Goal: Task Accomplishment & Management: Complete application form

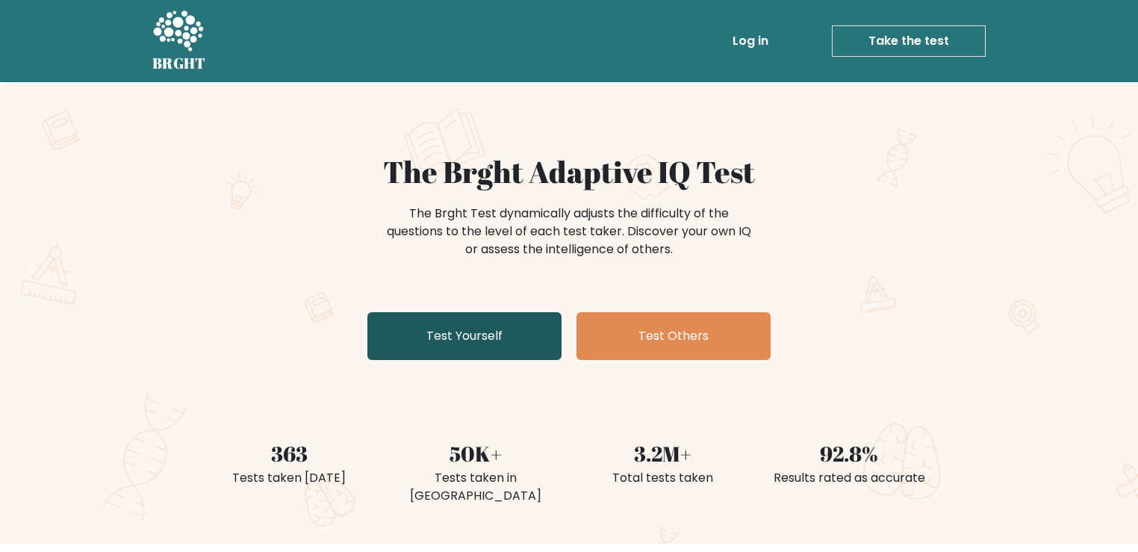
click at [445, 323] on link "Test Yourself" at bounding box center [464, 336] width 194 height 48
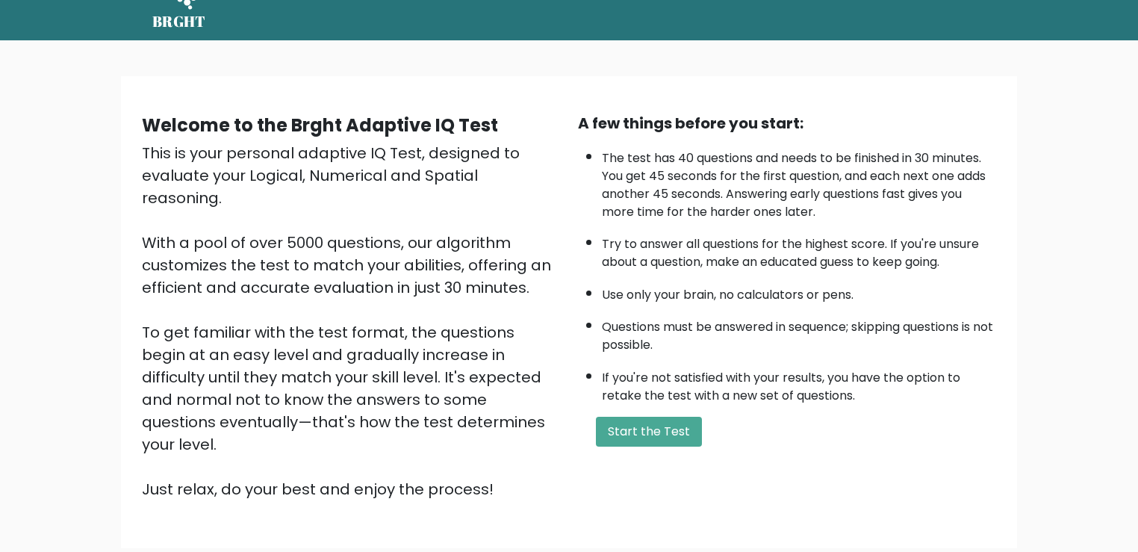
scroll to position [45, 0]
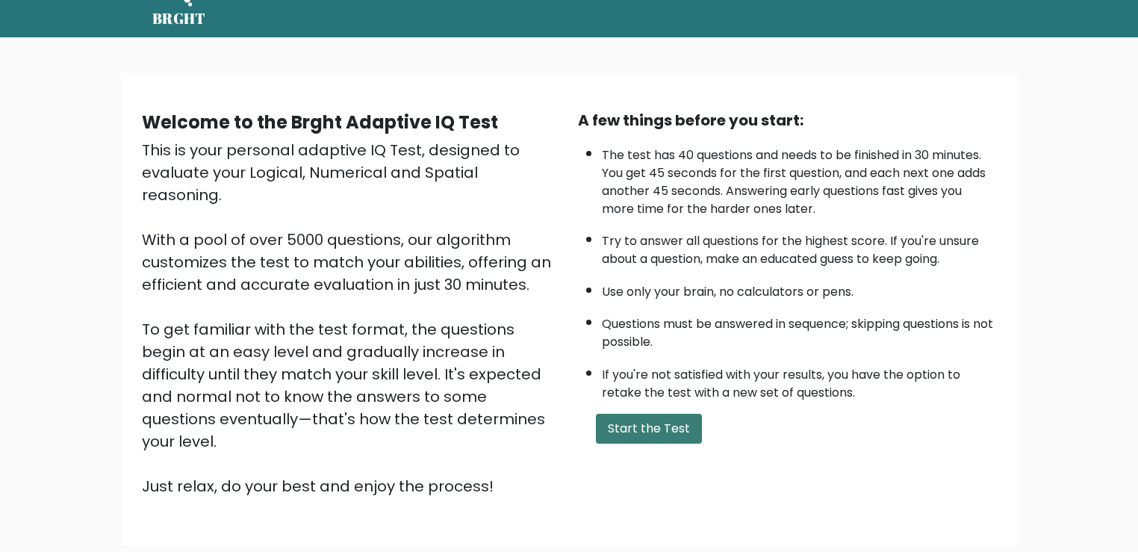
click at [631, 423] on button "Start the Test" at bounding box center [649, 429] width 106 height 30
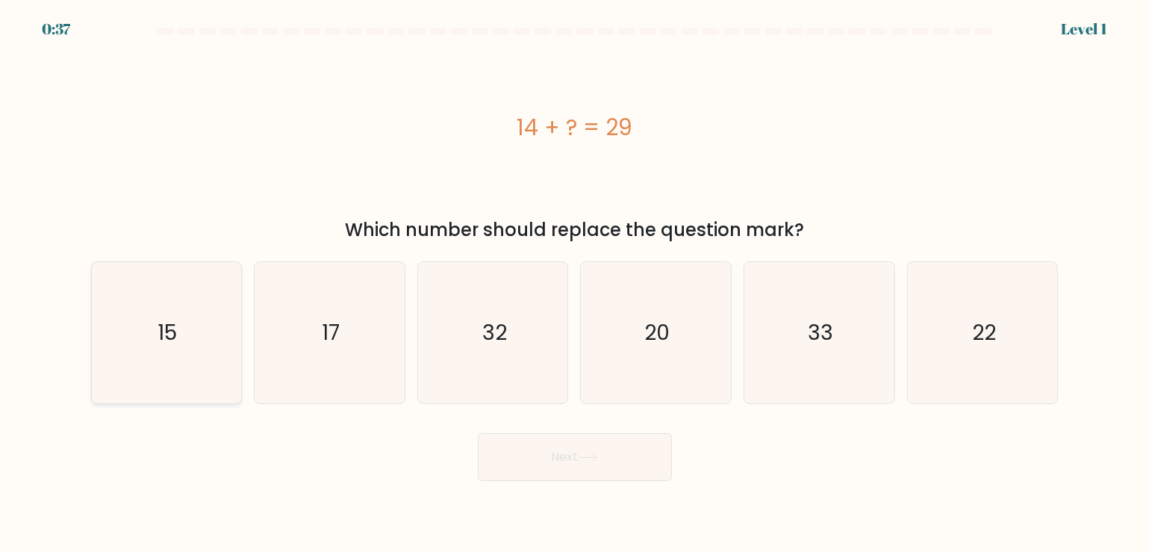
click at [221, 339] on icon "15" at bounding box center [166, 332] width 141 height 141
click at [575, 284] on input "a. 15" at bounding box center [575, 279] width 1 height 7
radio input "true"
click at [595, 443] on button "Next" at bounding box center [575, 457] width 194 height 48
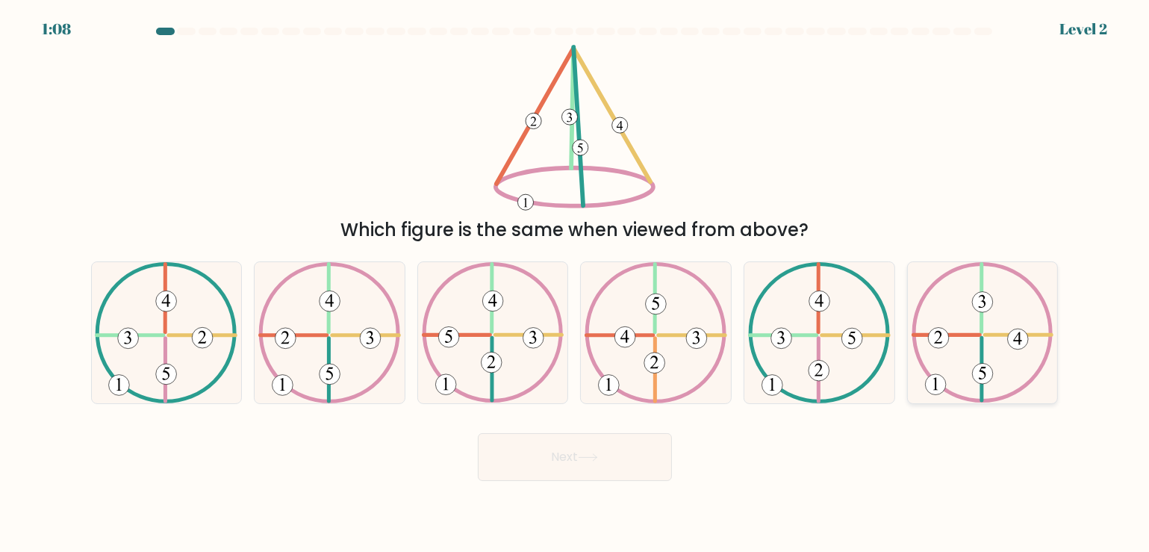
click at [1009, 372] on icon at bounding box center [983, 332] width 143 height 141
click at [576, 284] on input "f." at bounding box center [575, 279] width 1 height 7
radio input "true"
click at [640, 468] on button "Next" at bounding box center [575, 457] width 194 height 48
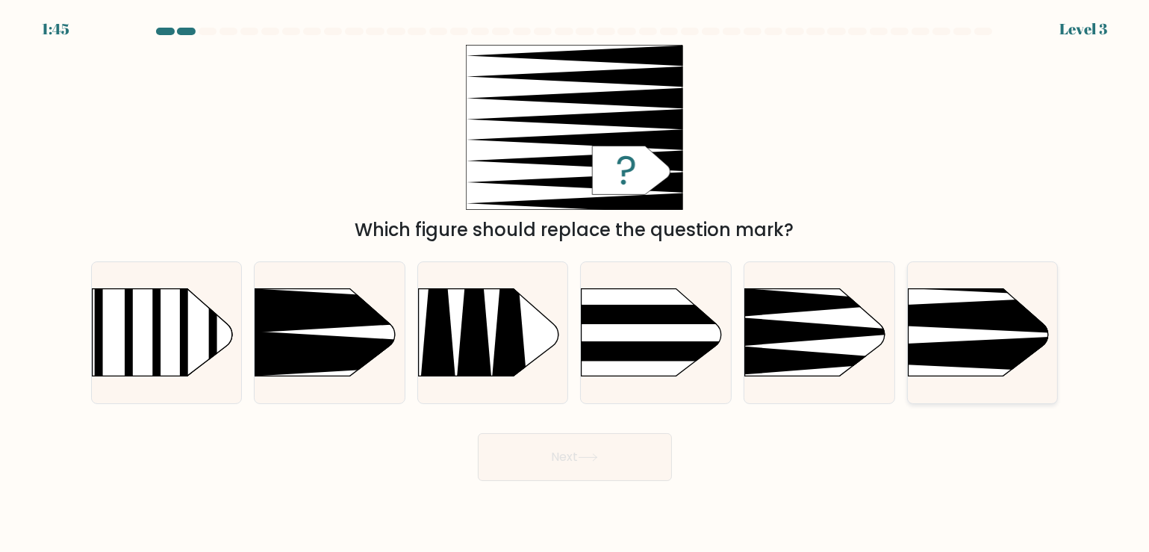
click at [969, 341] on icon at bounding box center [876, 354] width 391 height 37
click at [576, 284] on input "f." at bounding box center [575, 279] width 1 height 7
radio input "true"
click at [517, 455] on button "Next" at bounding box center [575, 457] width 194 height 48
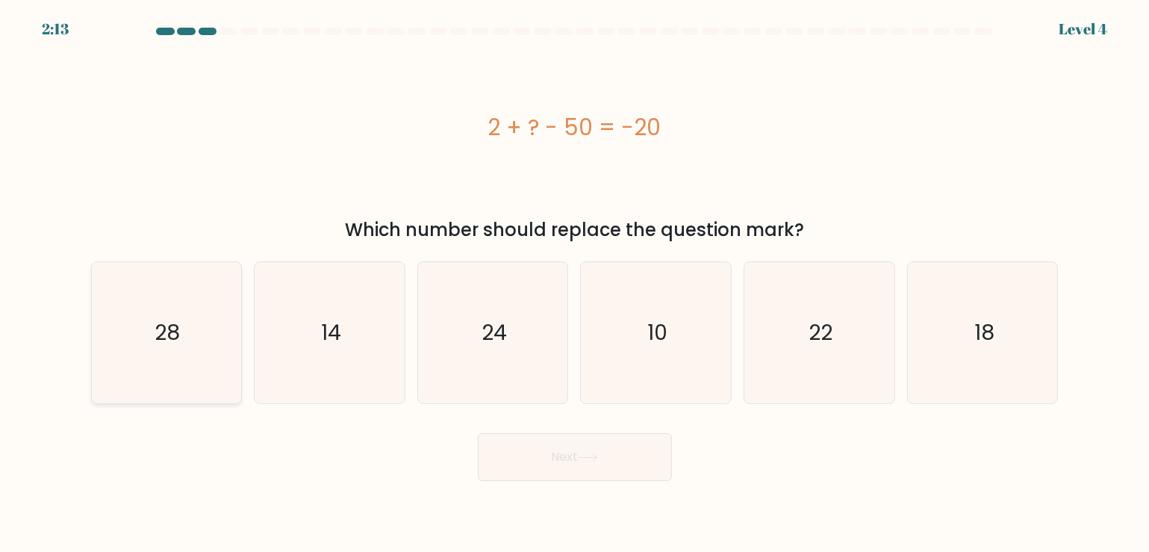
click at [193, 330] on icon "28" at bounding box center [166, 332] width 141 height 141
click at [575, 284] on input "a. 28" at bounding box center [575, 279] width 1 height 7
radio input "true"
click at [618, 468] on button "Next" at bounding box center [575, 457] width 194 height 48
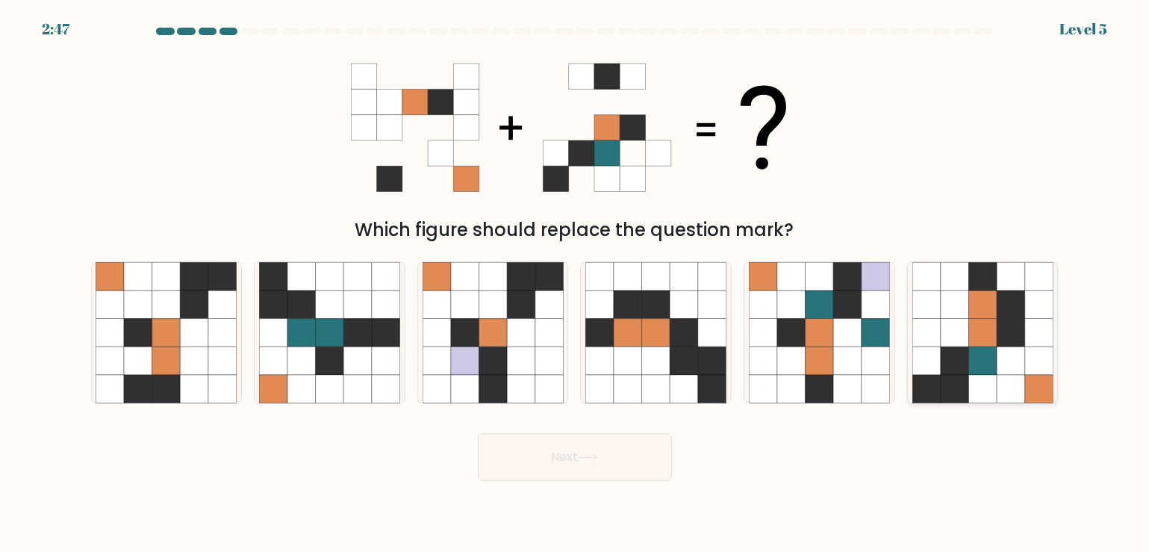
click at [1001, 343] on icon at bounding box center [1011, 332] width 28 height 28
click at [576, 284] on input "f." at bounding box center [575, 279] width 1 height 7
radio input "true"
click at [568, 440] on button "Next" at bounding box center [575, 457] width 194 height 48
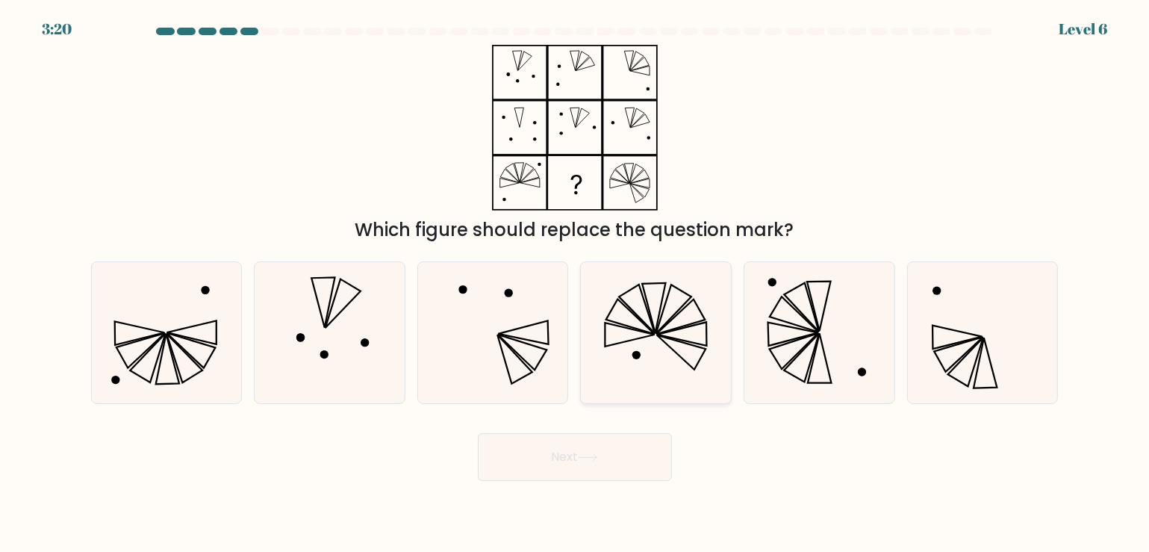
click at [648, 369] on icon at bounding box center [656, 332] width 141 height 141
click at [576, 284] on input "d." at bounding box center [575, 279] width 1 height 7
radio input "true"
click at [544, 465] on button "Next" at bounding box center [575, 457] width 194 height 48
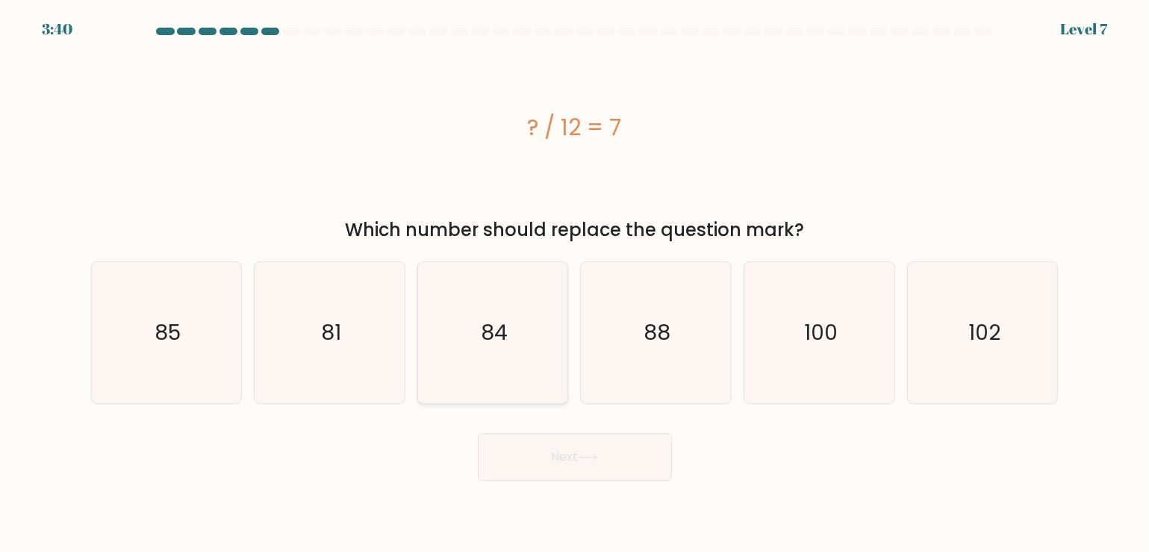
click at [465, 323] on icon "84" at bounding box center [493, 332] width 141 height 141
click at [575, 284] on input "c. 84" at bounding box center [575, 279] width 1 height 7
radio input "true"
click at [546, 435] on button "Next" at bounding box center [575, 457] width 194 height 48
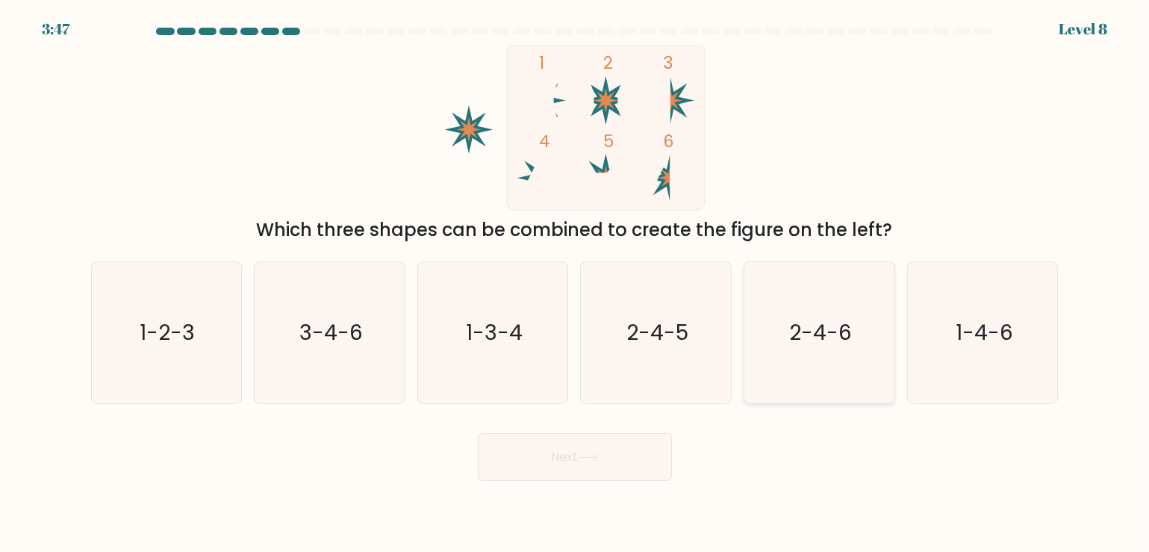
click at [791, 357] on icon "2-4-6" at bounding box center [819, 332] width 141 height 141
click at [576, 284] on input "e. 2-4-6" at bounding box center [575, 279] width 1 height 7
radio input "true"
click at [564, 461] on button "Next" at bounding box center [575, 457] width 194 height 48
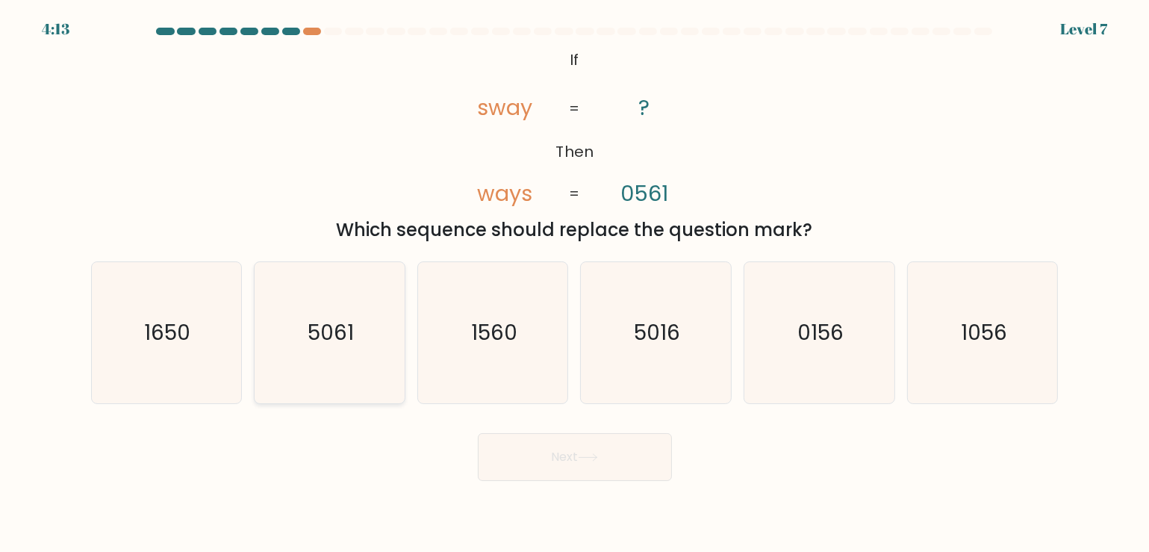
click at [335, 350] on icon "5061" at bounding box center [329, 332] width 141 height 141
click at [575, 284] on input "b. 5061" at bounding box center [575, 279] width 1 height 7
radio input "true"
click at [450, 322] on icon "1560" at bounding box center [493, 332] width 141 height 141
click at [575, 284] on input "c. 1560" at bounding box center [575, 279] width 1 height 7
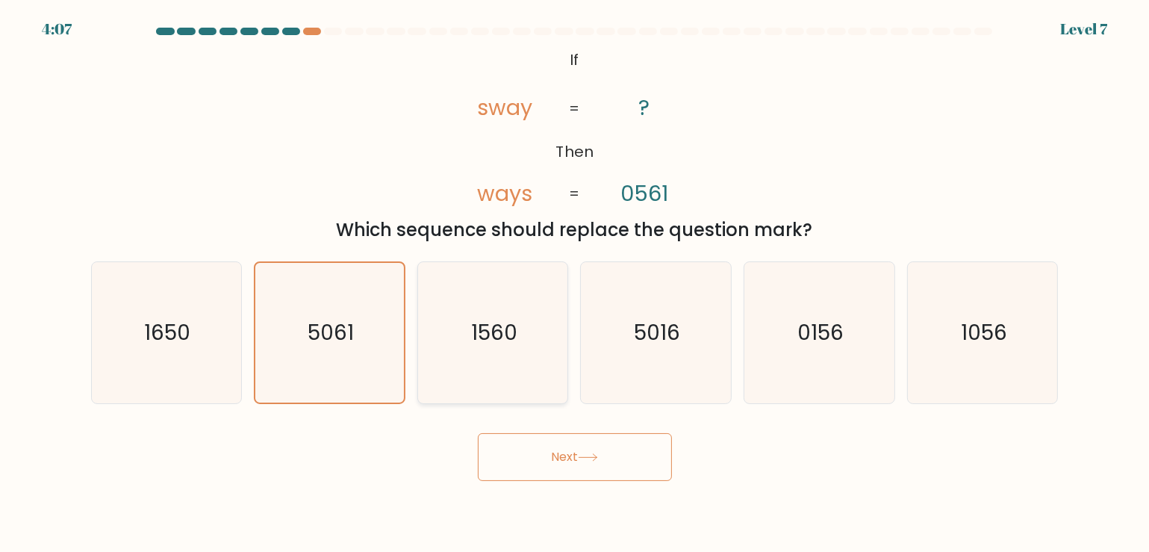
radio input "true"
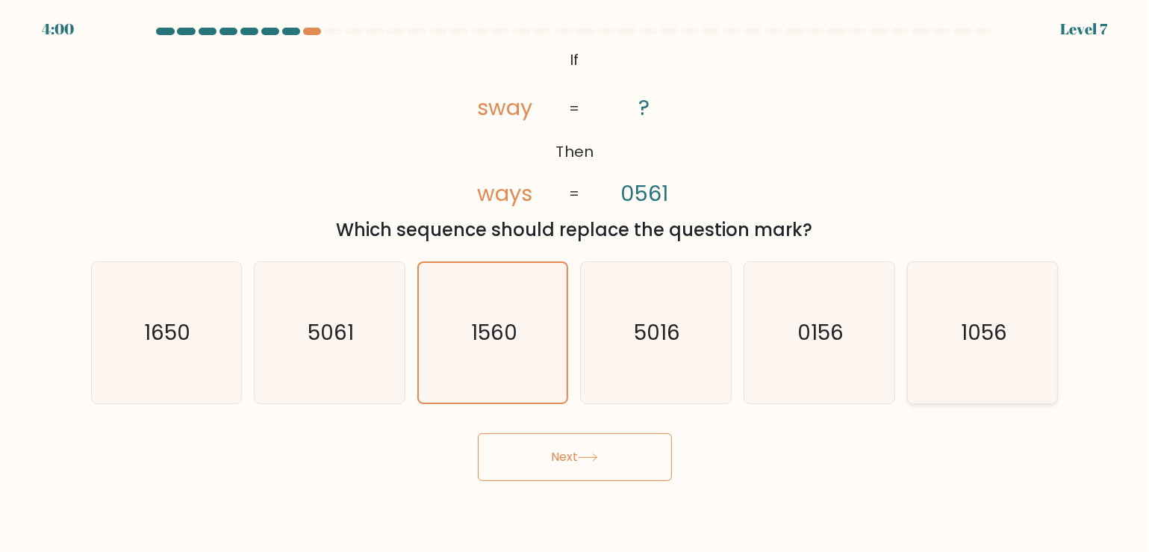
click at [962, 291] on icon "1056" at bounding box center [983, 332] width 141 height 141
click at [576, 284] on input "f. 1056" at bounding box center [575, 279] width 1 height 7
radio input "true"
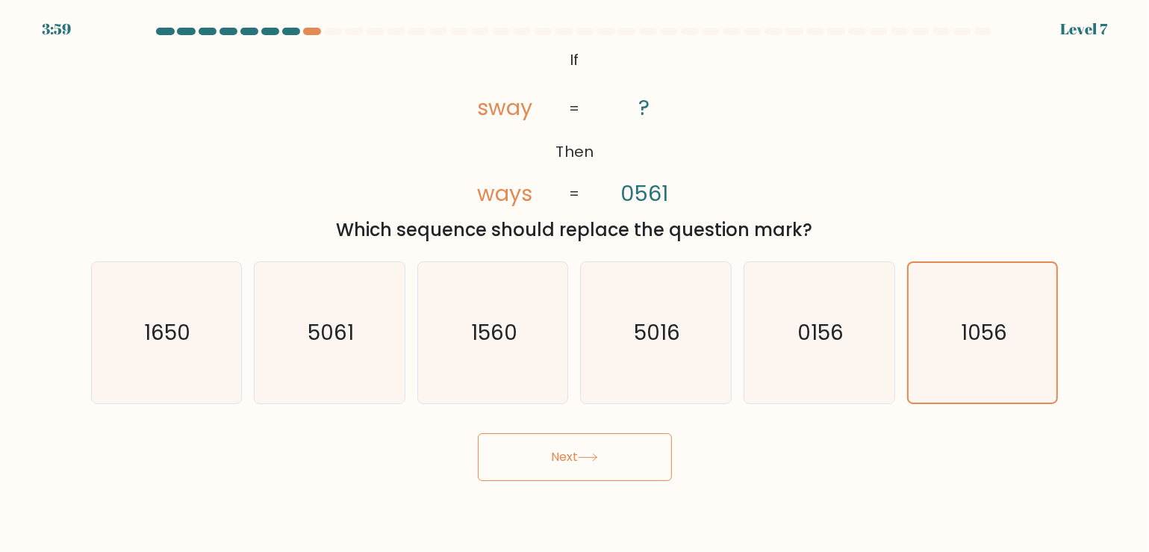
click at [582, 453] on icon at bounding box center [588, 457] width 20 height 8
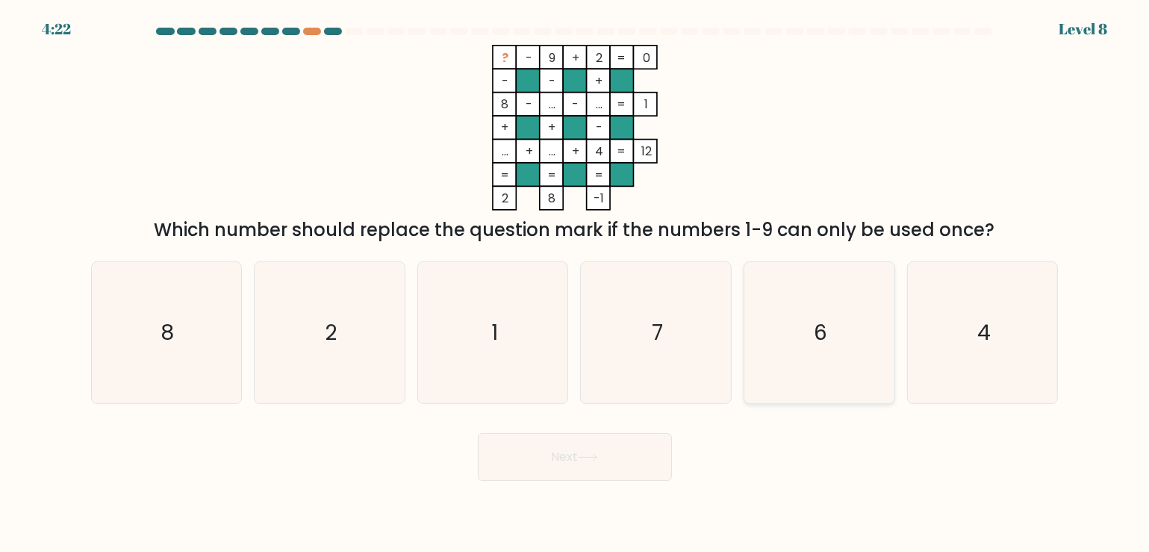
click at [834, 347] on icon "6" at bounding box center [819, 332] width 141 height 141
click at [576, 284] on input "e. 6" at bounding box center [575, 279] width 1 height 7
radio input "true"
click at [192, 326] on icon "8" at bounding box center [166, 332] width 141 height 141
click at [575, 284] on input "a. 8" at bounding box center [575, 279] width 1 height 7
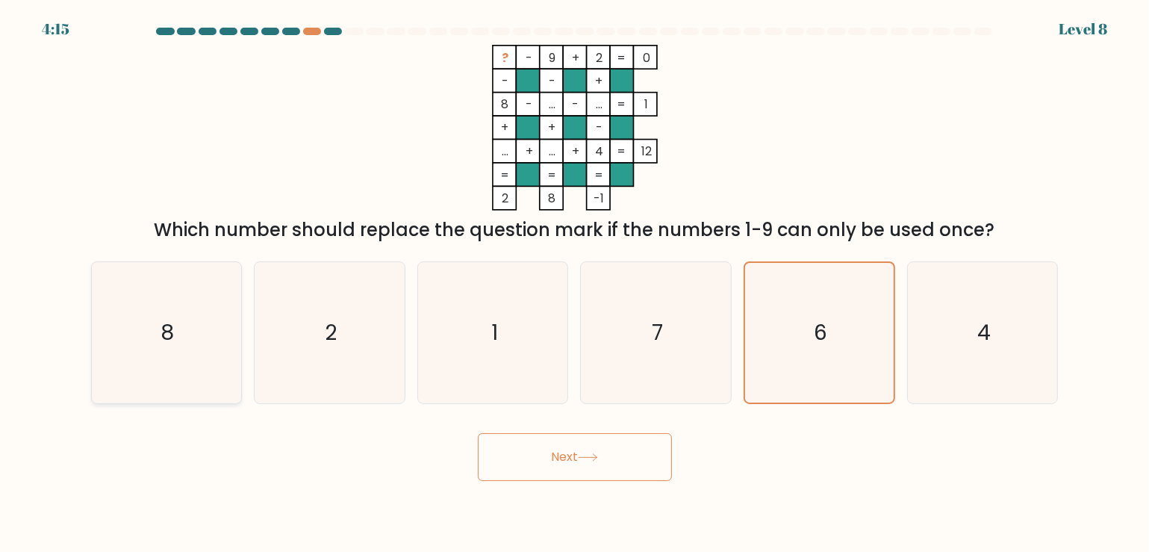
radio input "true"
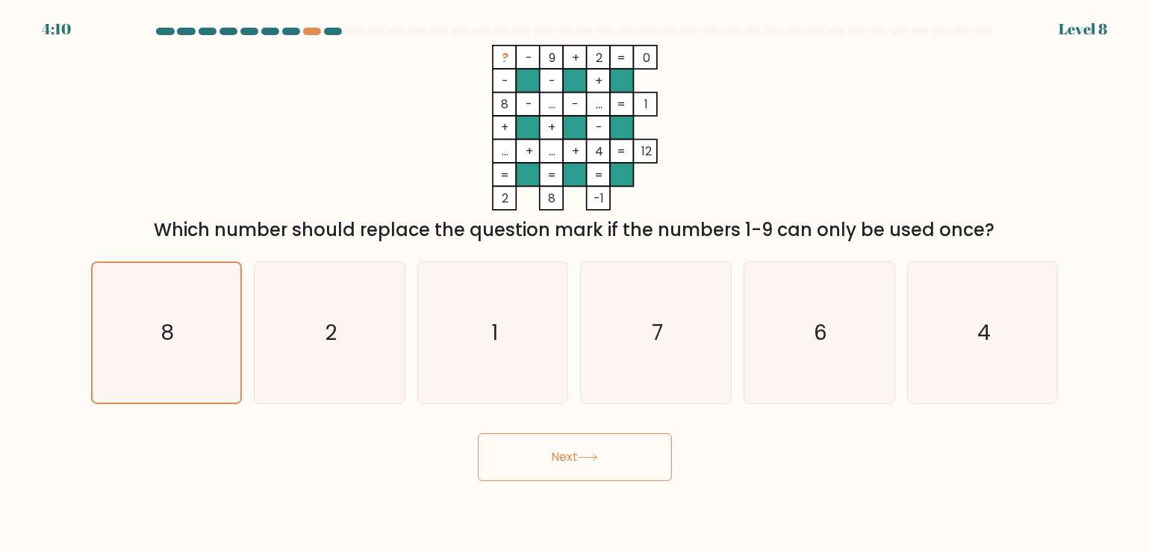
click at [574, 453] on button "Next" at bounding box center [575, 457] width 194 height 48
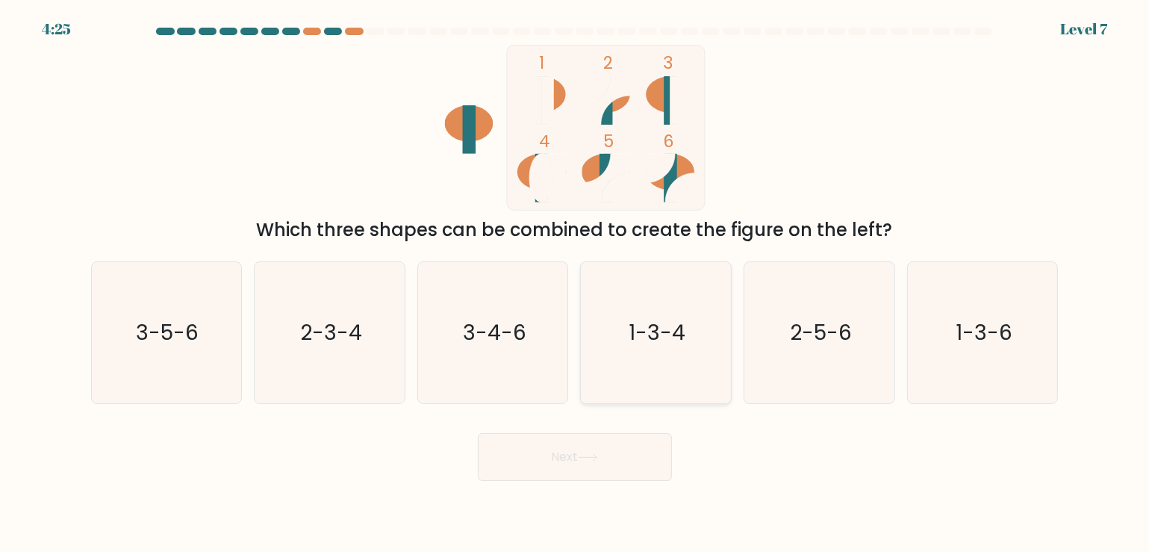
click at [656, 327] on text "1-3-4" at bounding box center [658, 332] width 57 height 30
click at [576, 284] on input "d. 1-3-4" at bounding box center [575, 279] width 1 height 7
radio input "true"
click at [971, 320] on text "1-3-6" at bounding box center [984, 332] width 57 height 30
click at [576, 284] on input "f. 1-3-6" at bounding box center [575, 279] width 1 height 7
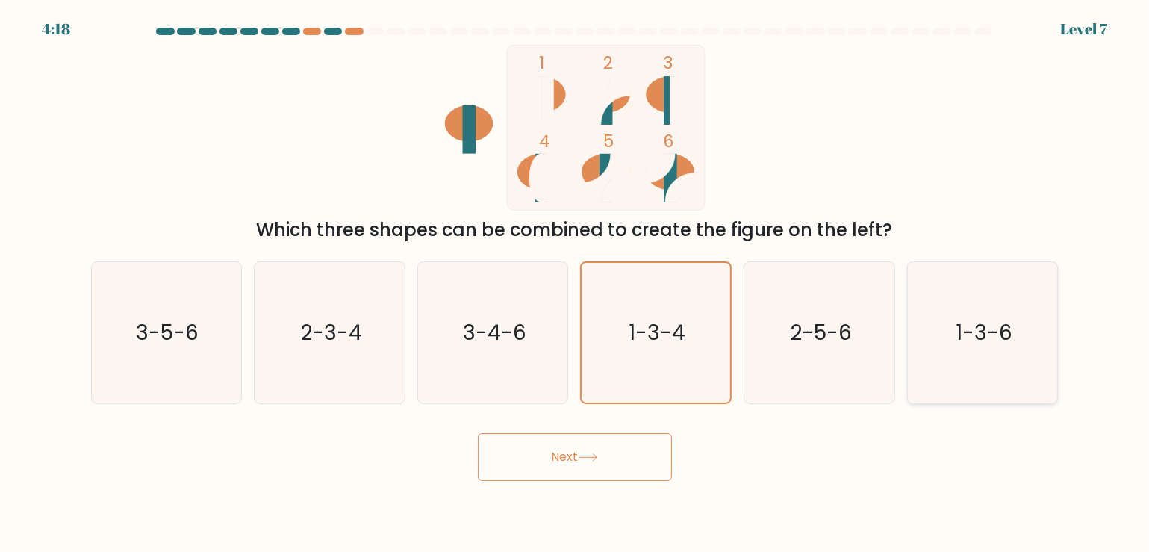
radio input "true"
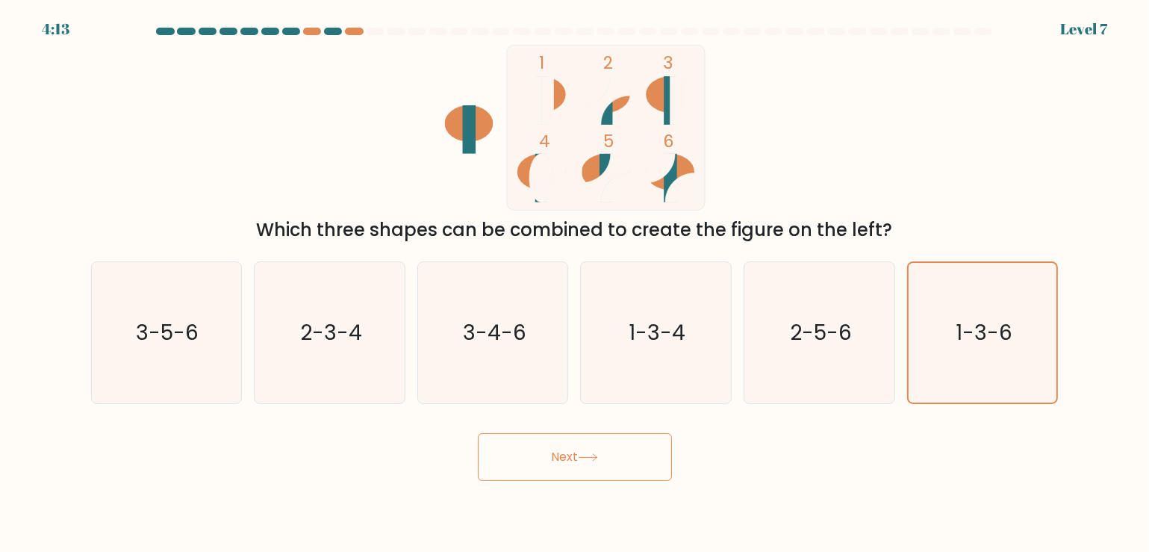
click at [618, 474] on button "Next" at bounding box center [575, 457] width 194 height 48
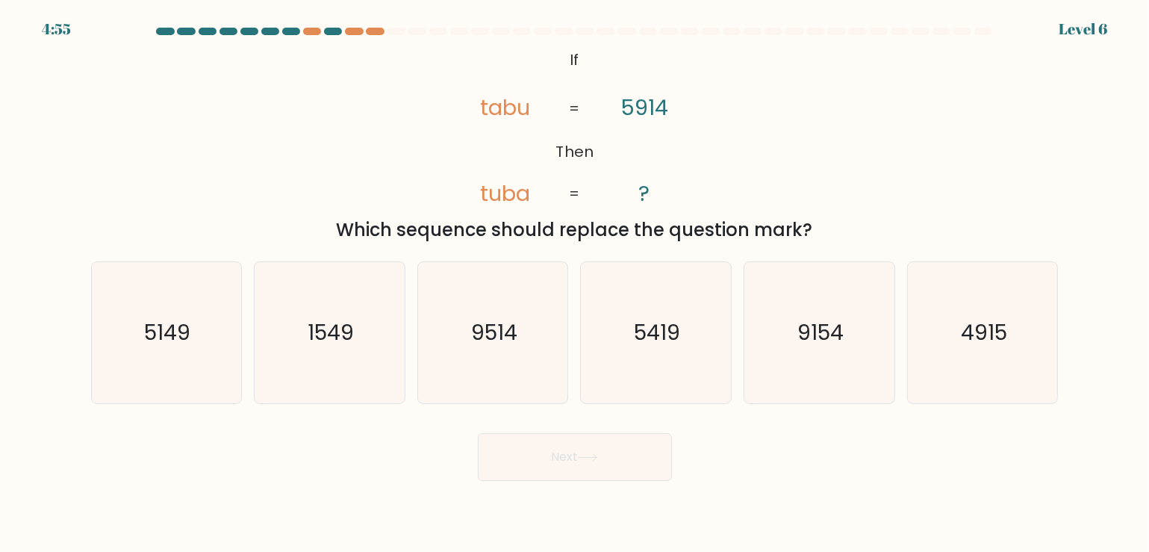
drag, startPoint x: 431, startPoint y: 376, endPoint x: 479, endPoint y: 229, distance: 154.9
click at [479, 229] on form "If ?" at bounding box center [574, 254] width 1149 height 453
click at [556, 123] on icon "@import url('https://fonts.googleapis.com/css?family=Abril+Fatface:400,100,100i…" at bounding box center [575, 128] width 269 height 166
click at [627, 317] on icon "5419" at bounding box center [656, 332] width 141 height 141
click at [576, 284] on input "d. 5419" at bounding box center [575, 279] width 1 height 7
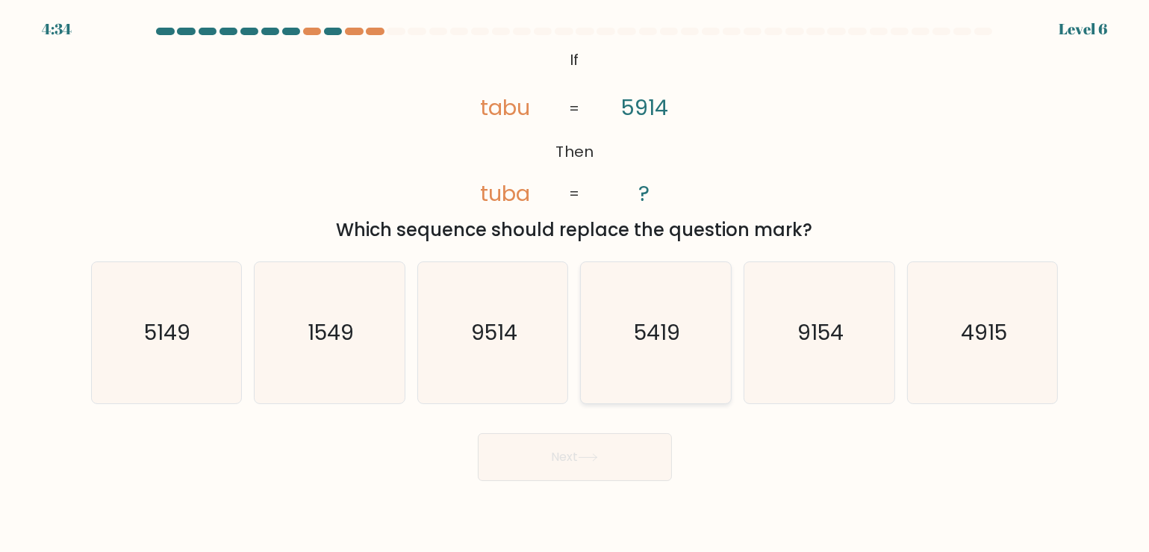
radio input "true"
click at [570, 432] on div "Next" at bounding box center [575, 451] width 986 height 59
click at [568, 446] on button "Next" at bounding box center [575, 457] width 194 height 48
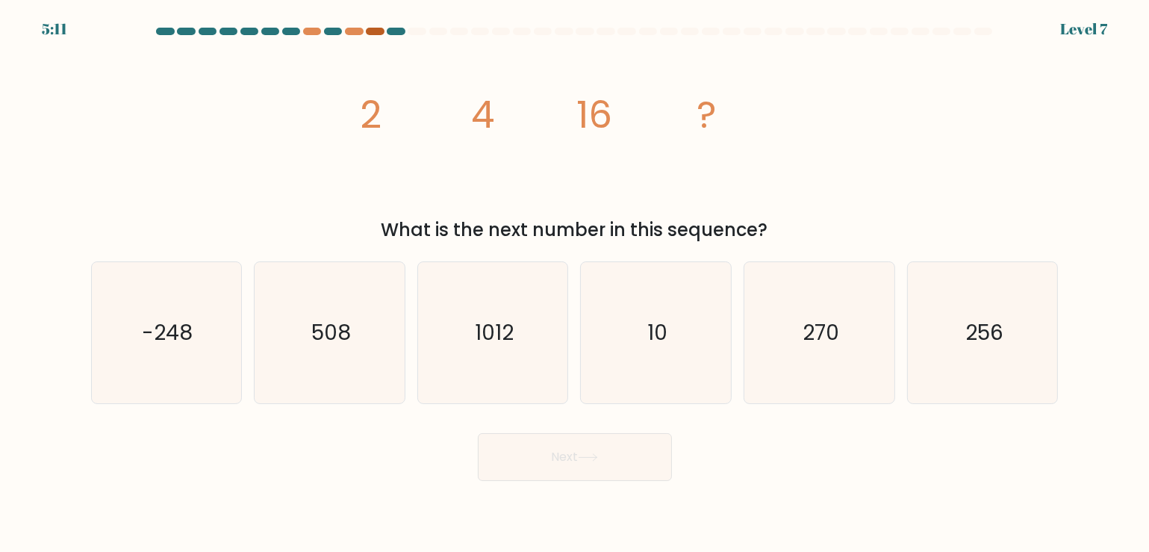
click at [372, 31] on div at bounding box center [375, 31] width 18 height 7
click at [915, 299] on icon "256" at bounding box center [983, 332] width 141 height 141
click at [576, 284] on input "f. 256" at bounding box center [575, 279] width 1 height 7
radio input "true"
click at [617, 473] on button "Next" at bounding box center [575, 457] width 194 height 48
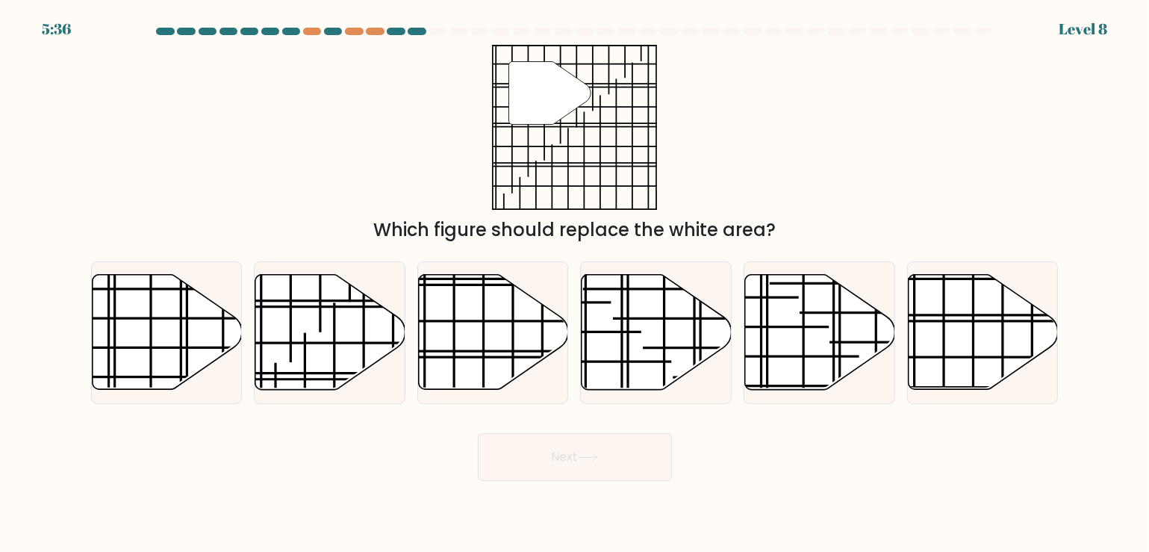
click at [564, 463] on button "Next" at bounding box center [575, 457] width 194 height 48
click at [949, 339] on icon at bounding box center [984, 331] width 150 height 115
click at [576, 284] on input "f." at bounding box center [575, 279] width 1 height 7
radio input "true"
click at [607, 449] on button "Next" at bounding box center [575, 457] width 194 height 48
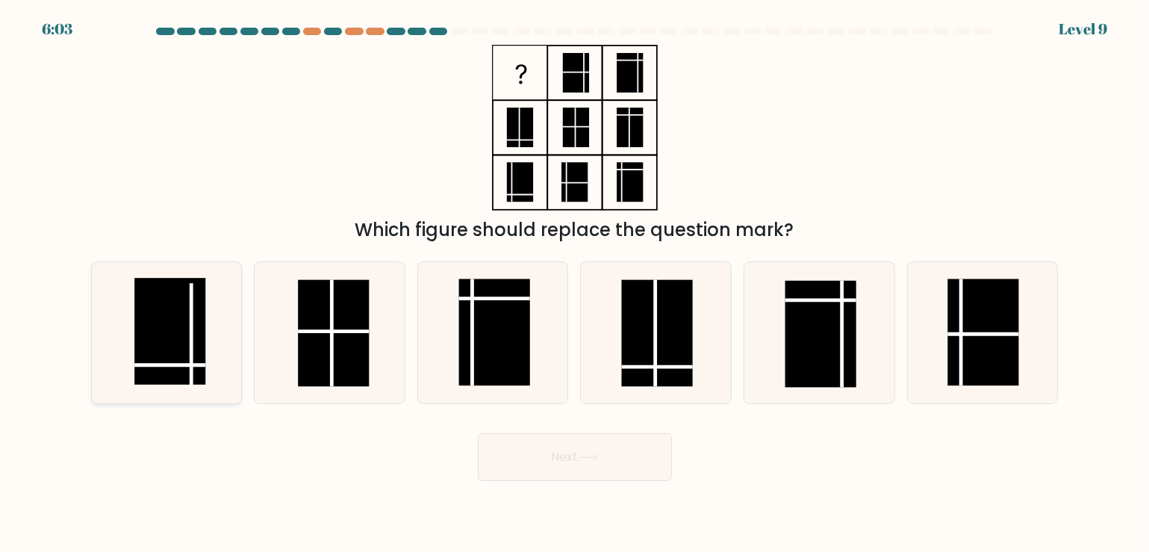
click at [226, 365] on icon at bounding box center [166, 332] width 141 height 141
click at [575, 284] on input "a." at bounding box center [575, 279] width 1 height 7
radio input "true"
click at [586, 465] on button "Next" at bounding box center [575, 457] width 194 height 48
click at [598, 466] on button "Next" at bounding box center [575, 457] width 194 height 48
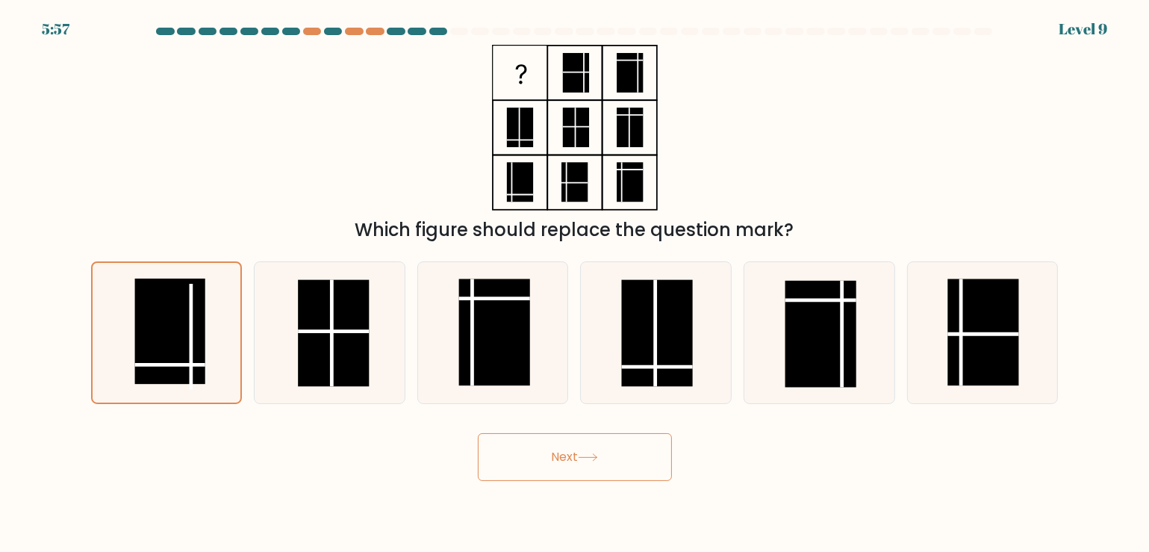
click at [514, 456] on button "Next" at bounding box center [575, 457] width 194 height 48
click at [191, 356] on line at bounding box center [191, 336] width 0 height 105
click at [575, 284] on input "a." at bounding box center [575, 279] width 1 height 7
click at [575, 438] on button "Next" at bounding box center [575, 457] width 194 height 48
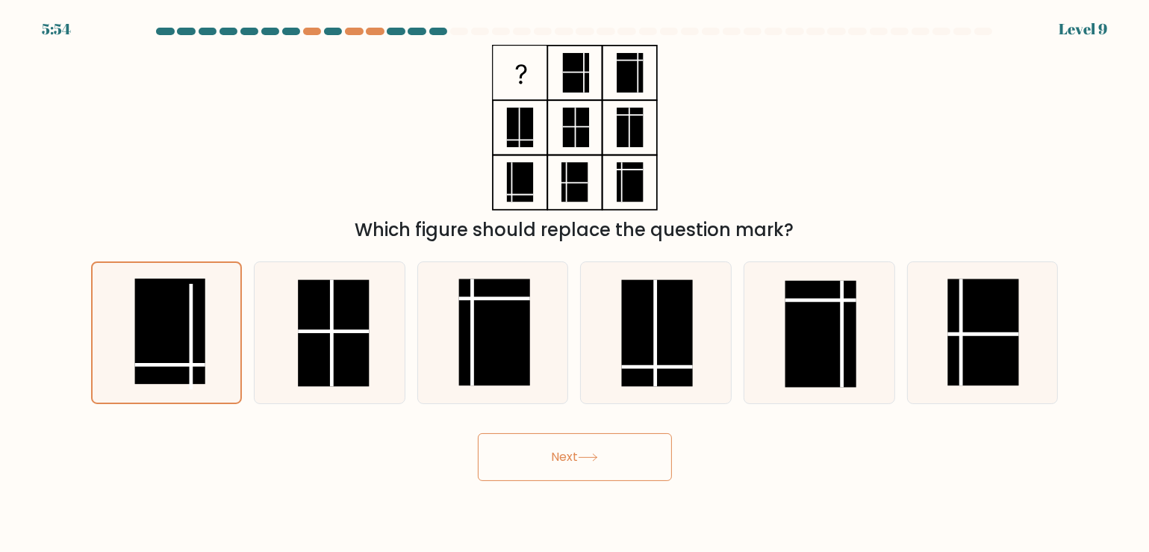
click at [575, 438] on button "Next" at bounding box center [575, 457] width 194 height 48
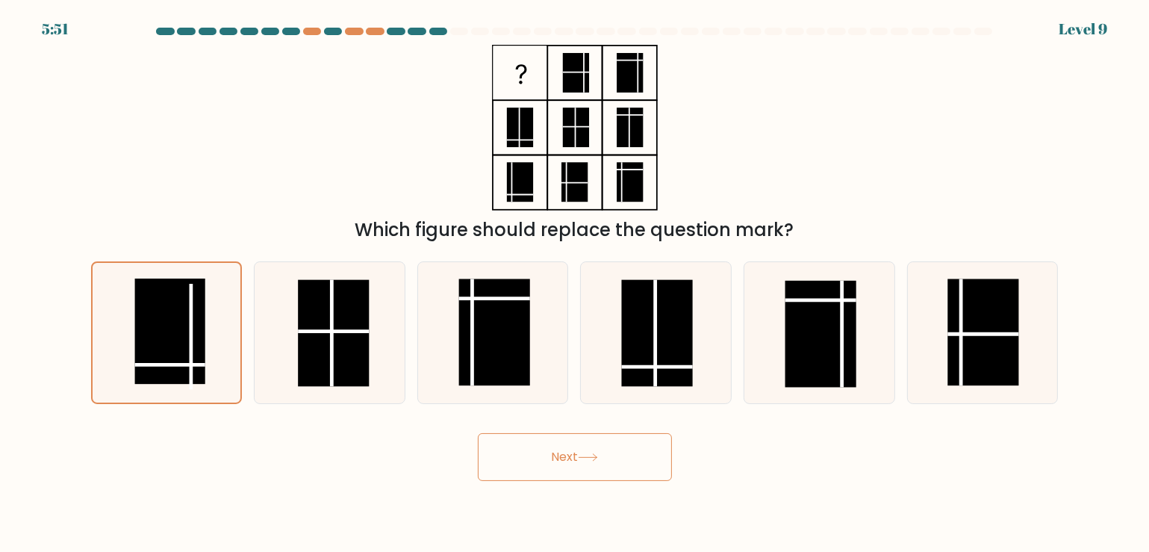
click at [526, 462] on button "Next" at bounding box center [575, 457] width 194 height 48
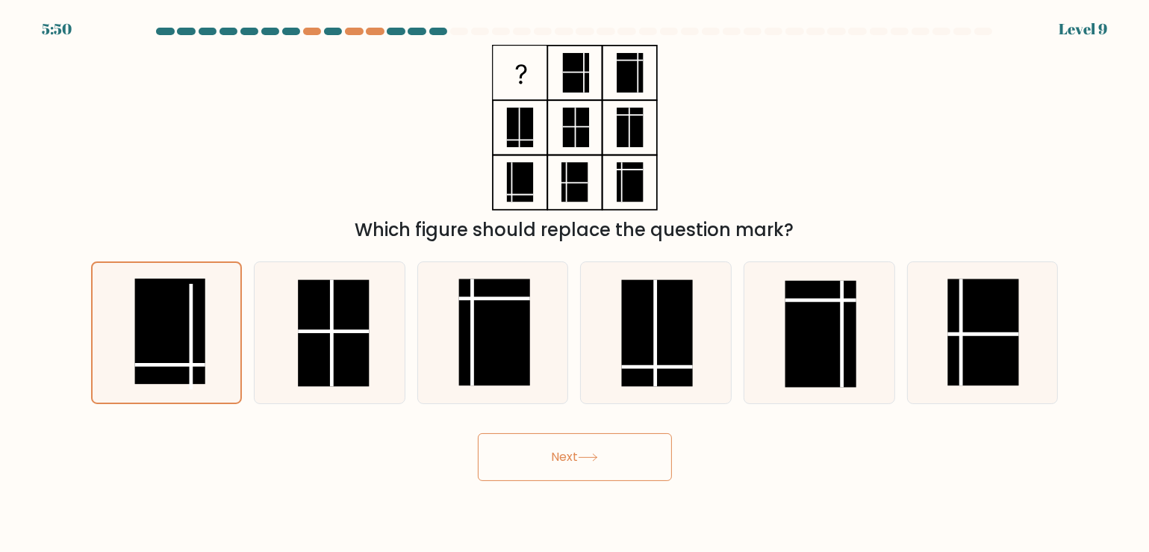
click at [526, 462] on button "Next" at bounding box center [575, 457] width 194 height 48
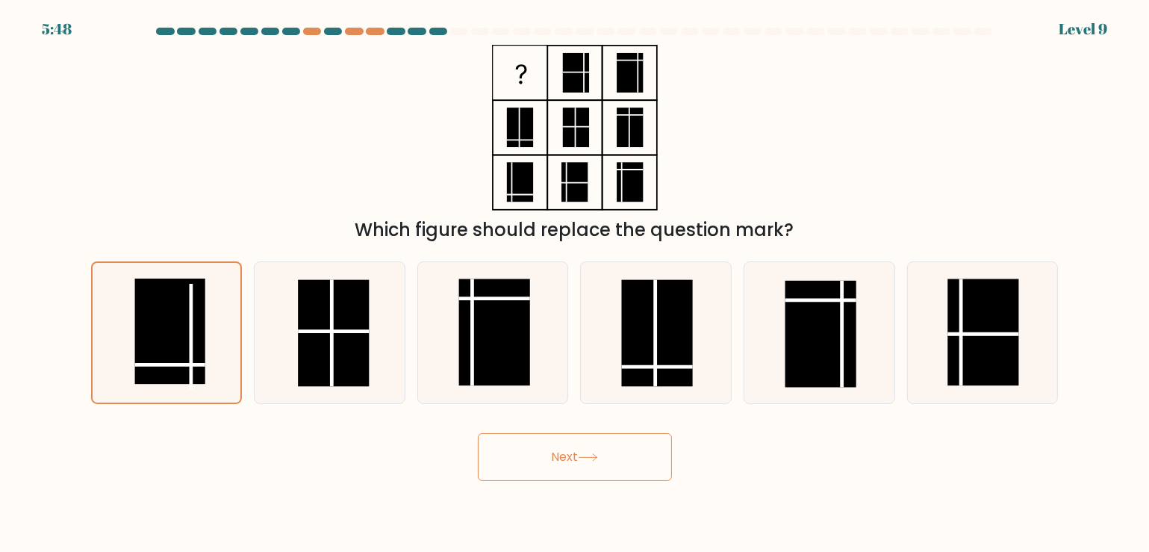
click at [526, 462] on button "Next" at bounding box center [575, 457] width 194 height 48
click at [528, 458] on button "Next" at bounding box center [575, 457] width 194 height 48
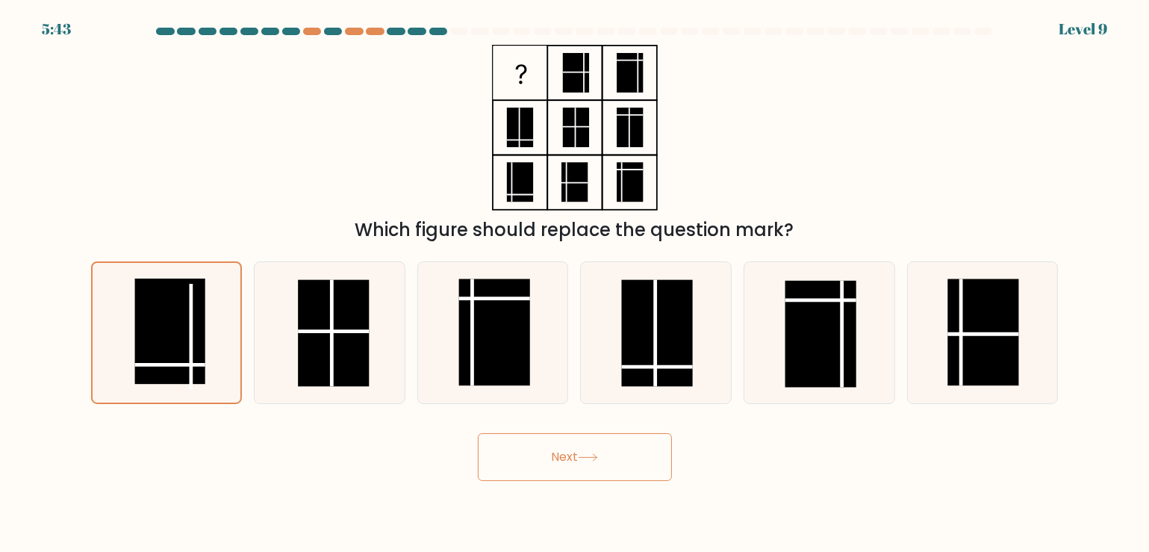
click at [528, 458] on button "Next" at bounding box center [575, 457] width 194 height 48
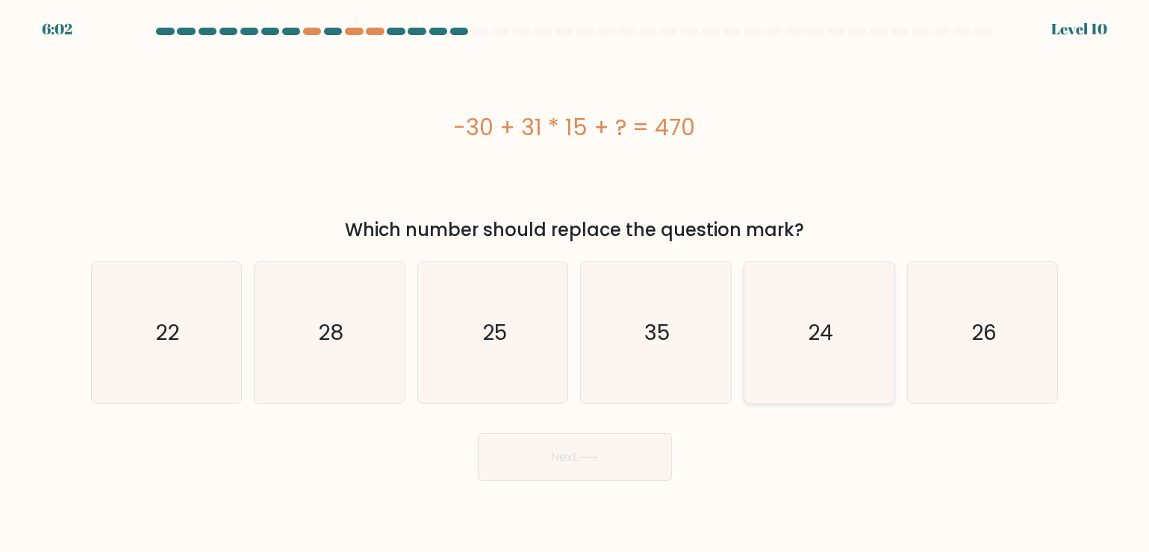
click at [744, 305] on div "24" at bounding box center [820, 332] width 152 height 143
click at [576, 284] on input "e. 24" at bounding box center [575, 279] width 1 height 7
radio input "true"
click at [496, 468] on button "Next" at bounding box center [575, 457] width 194 height 48
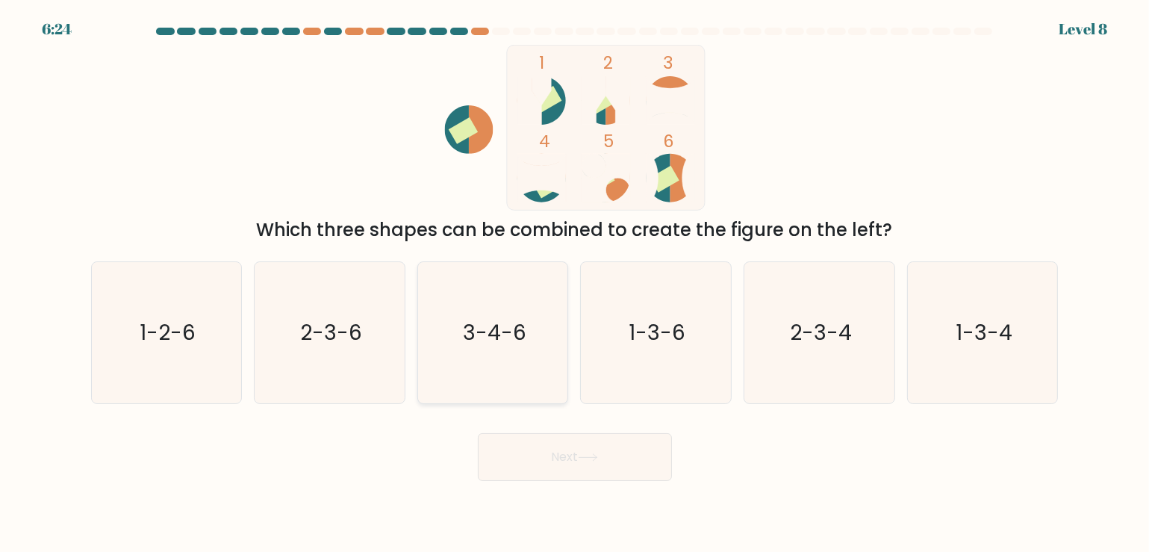
click at [483, 314] on icon "3-4-6" at bounding box center [493, 332] width 141 height 141
click at [575, 284] on input "c. 3-4-6" at bounding box center [575, 279] width 1 height 7
radio input "true"
click at [977, 358] on icon "1-3-4" at bounding box center [983, 332] width 141 height 141
click at [576, 284] on input "f. 1-3-4" at bounding box center [575, 279] width 1 height 7
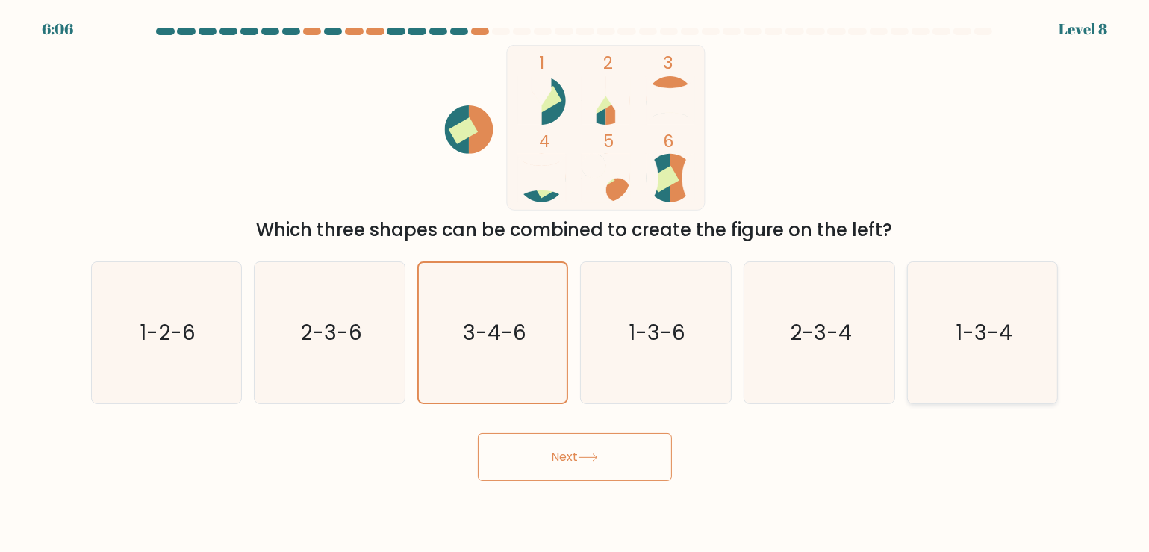
radio input "true"
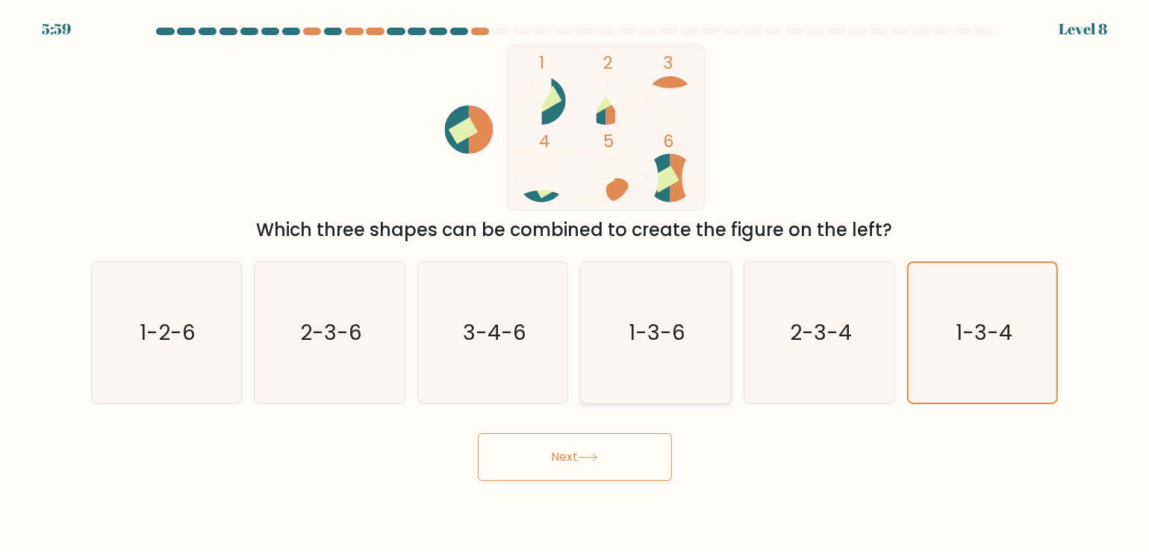
click at [609, 335] on icon "1-3-6" at bounding box center [656, 332] width 141 height 141
click at [576, 284] on input "d. 1-3-6" at bounding box center [575, 279] width 1 height 7
radio input "true"
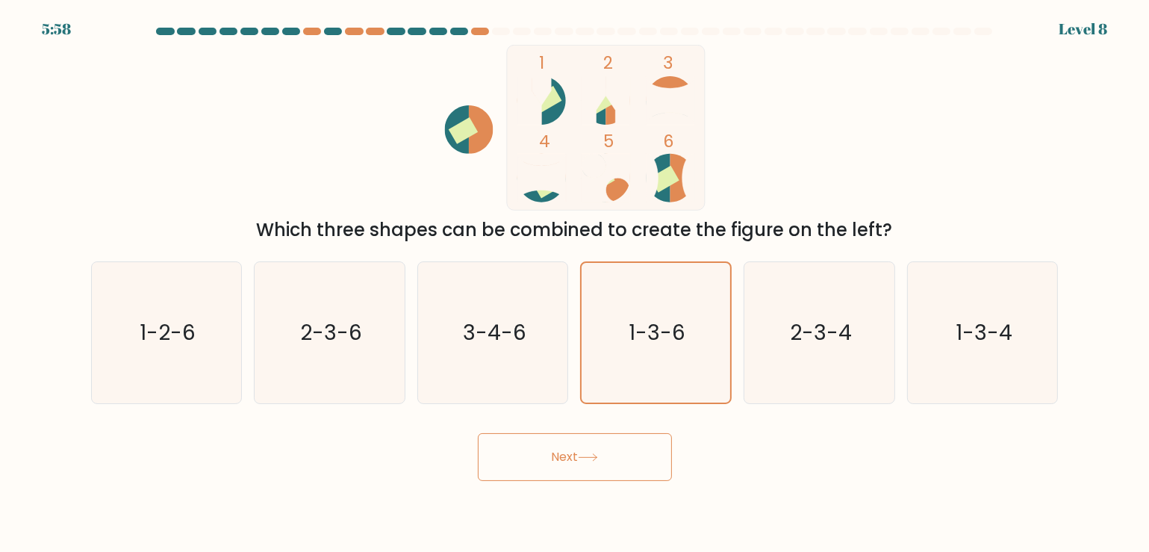
click at [521, 494] on body "5:58 Level 8" at bounding box center [574, 276] width 1149 height 552
click at [547, 475] on button "Next" at bounding box center [575, 457] width 194 height 48
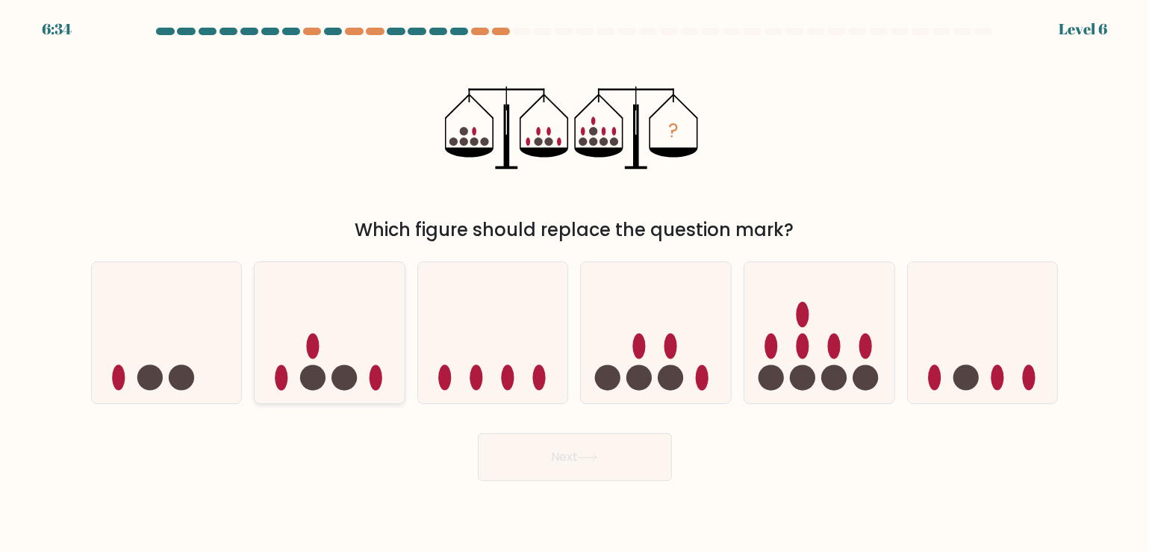
click at [331, 365] on icon at bounding box center [330, 332] width 150 height 124
click at [575, 284] on input "b." at bounding box center [575, 279] width 1 height 7
radio input "true"
click at [780, 403] on div at bounding box center [820, 332] width 152 height 143
click at [576, 284] on input "e." at bounding box center [575, 279] width 1 height 7
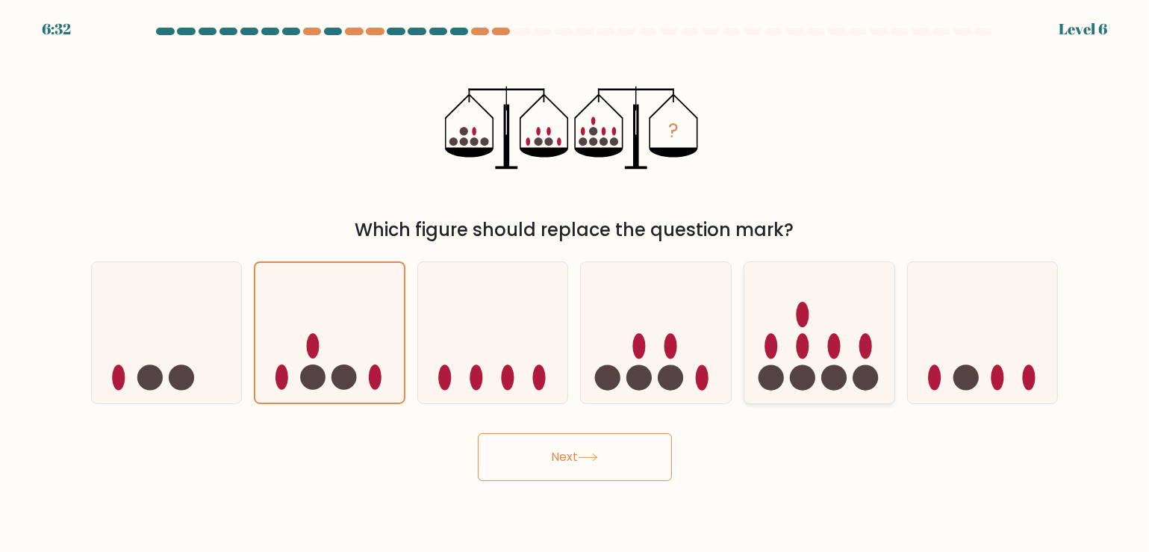
radio input "true"
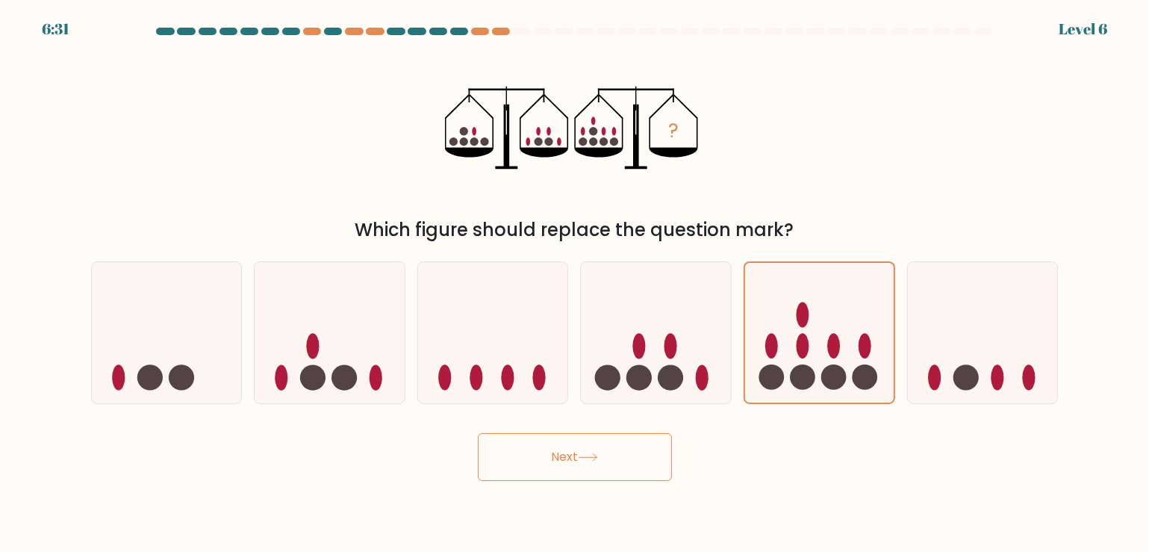
click at [661, 447] on button "Next" at bounding box center [575, 457] width 194 height 48
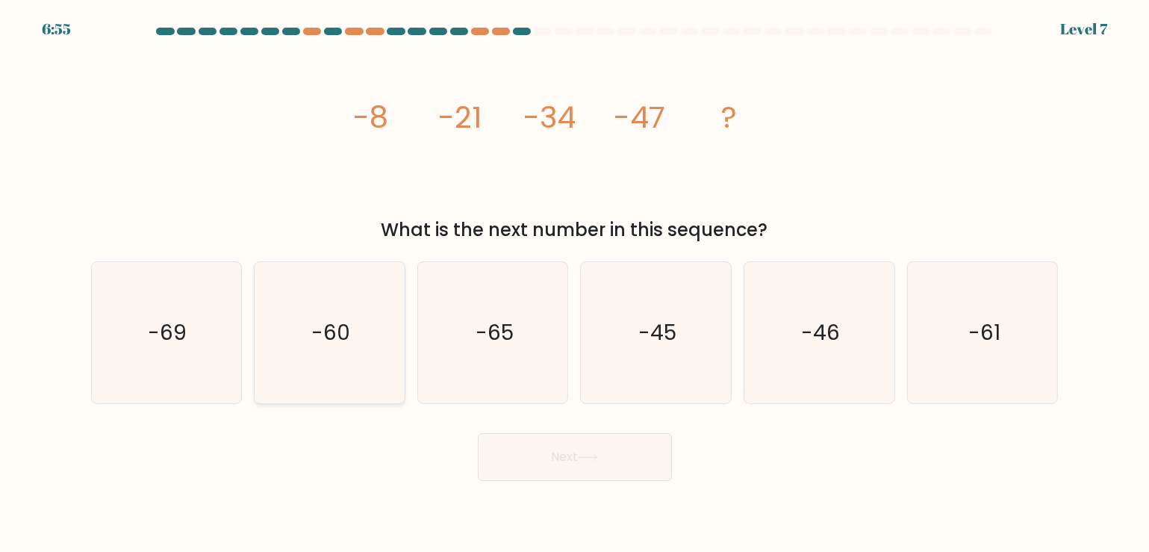
click at [341, 323] on text "-60" at bounding box center [330, 332] width 39 height 30
click at [575, 284] on input "b. -60" at bounding box center [575, 279] width 1 height 7
radio input "true"
click at [553, 473] on button "Next" at bounding box center [575, 457] width 194 height 48
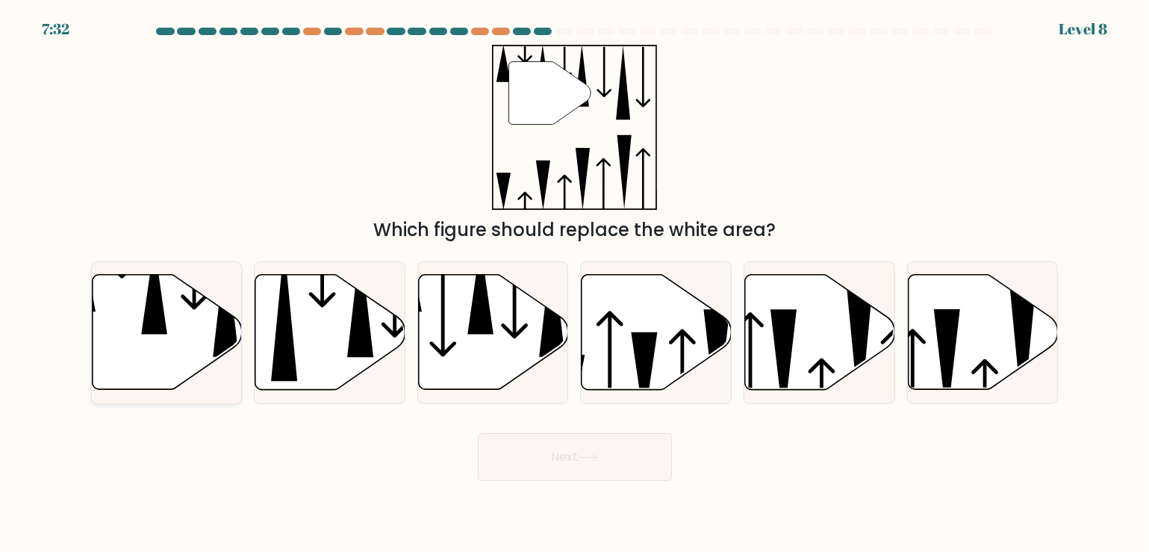
click at [158, 344] on icon at bounding box center [167, 331] width 150 height 115
click at [575, 284] on input "a." at bounding box center [575, 279] width 1 height 7
radio input "true"
click at [513, 432] on div "Next" at bounding box center [575, 451] width 986 height 59
click at [568, 467] on button "Next" at bounding box center [575, 457] width 194 height 48
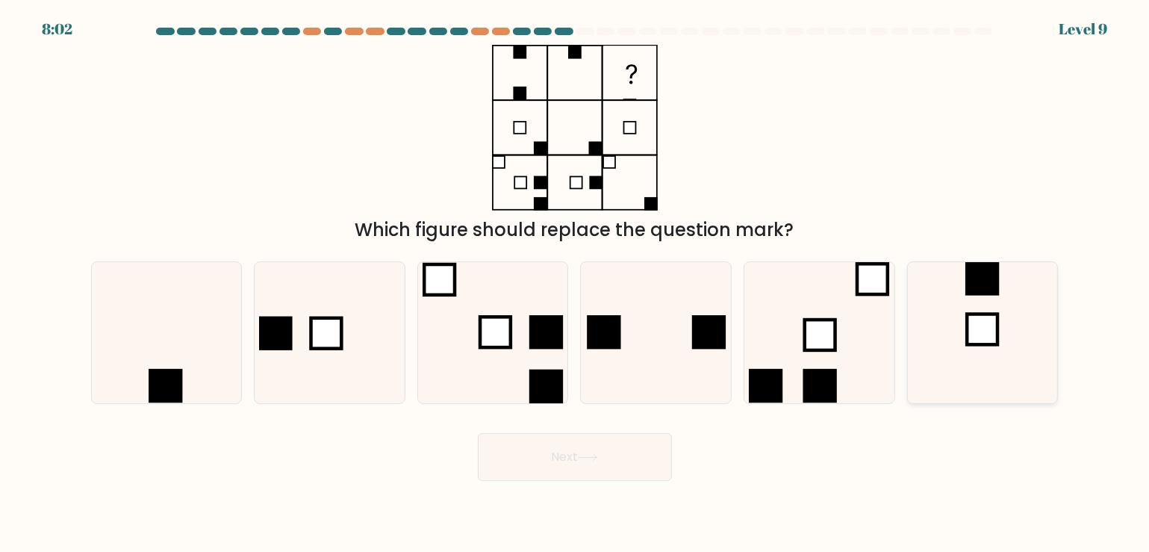
click at [1011, 325] on icon at bounding box center [983, 332] width 141 height 141
click at [576, 284] on input "f." at bounding box center [575, 279] width 1 height 7
radio input "true"
click at [531, 489] on body "8:00 Level 9" at bounding box center [574, 276] width 1149 height 552
click at [543, 459] on button "Next" at bounding box center [575, 457] width 194 height 48
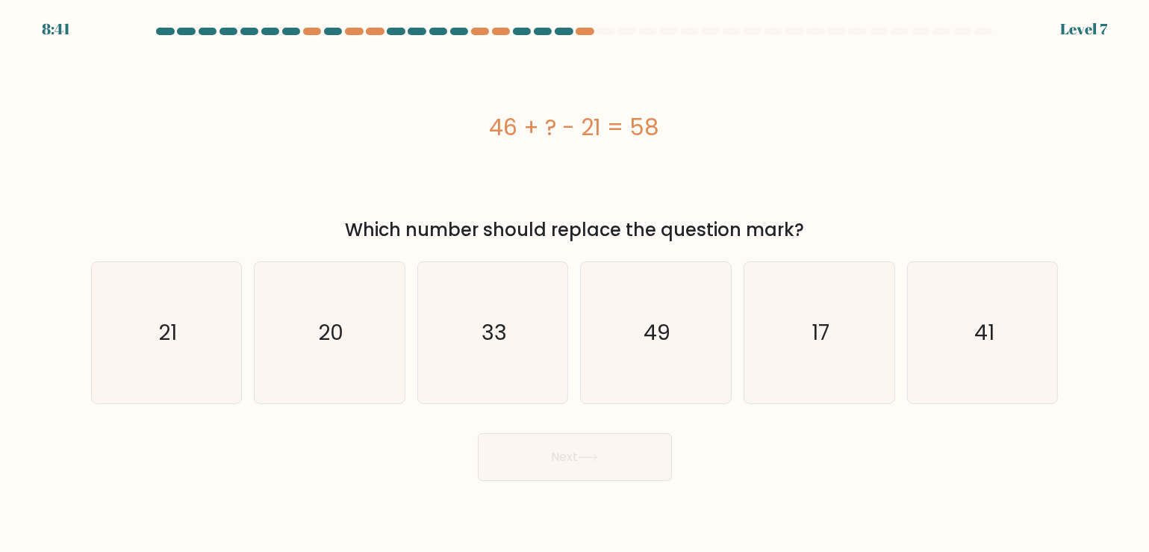
click at [562, 33] on div at bounding box center [564, 31] width 18 height 7
drag, startPoint x: 562, startPoint y: 33, endPoint x: 585, endPoint y: 25, distance: 24.6
click at [585, 25] on div "8:40 Level 7" at bounding box center [574, 20] width 1149 height 40
click at [583, 29] on div at bounding box center [585, 31] width 18 height 7
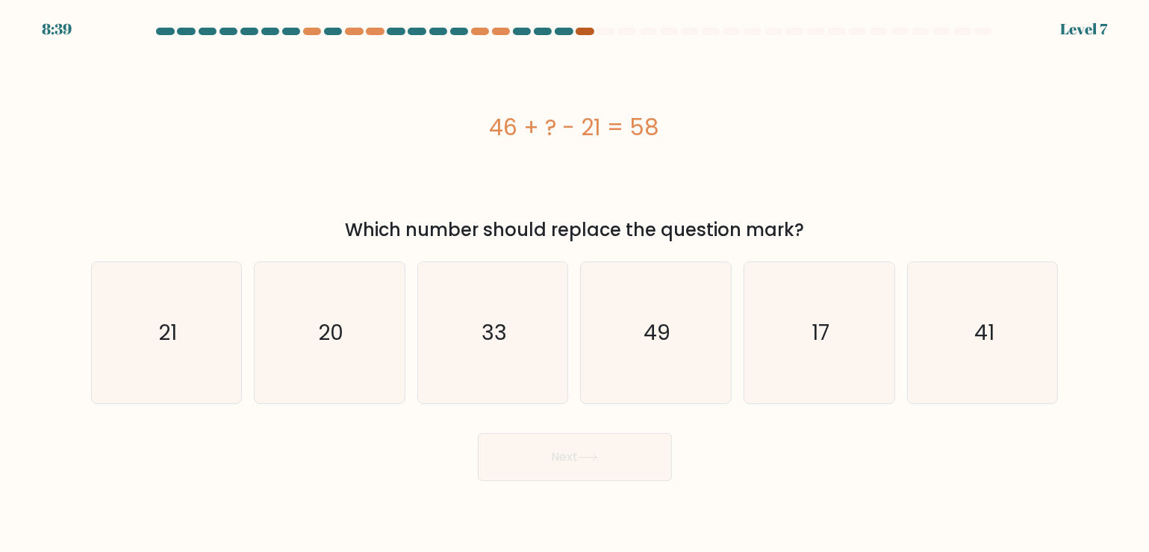
click at [583, 29] on div at bounding box center [585, 31] width 18 height 7
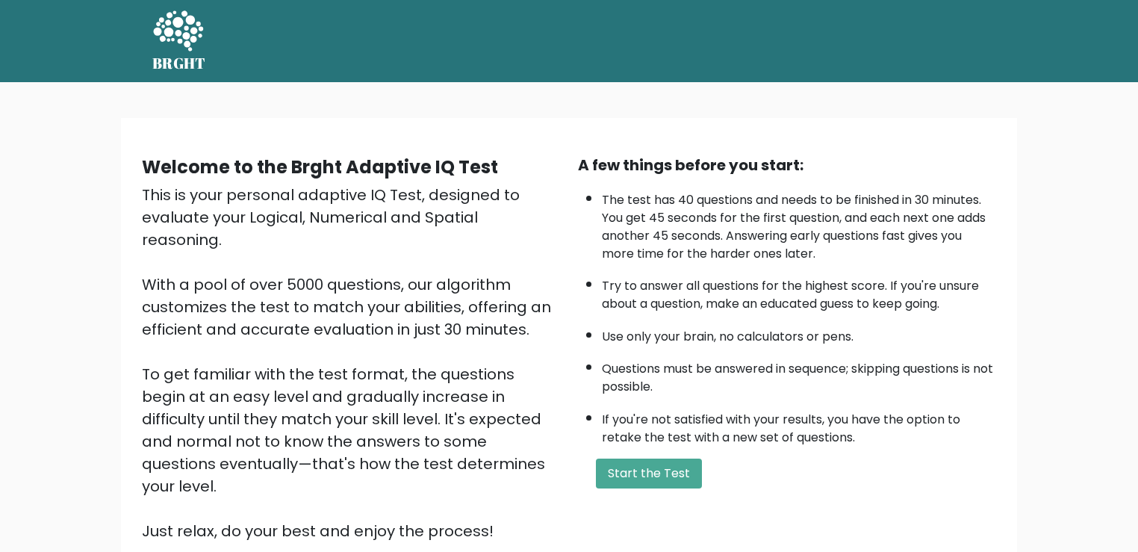
scroll to position [45, 0]
